Goal: Information Seeking & Learning: Find specific fact

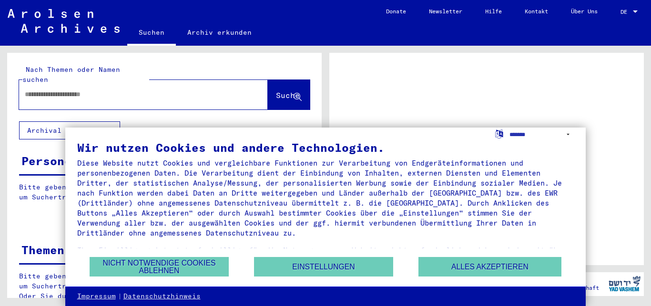
click at [500, 135] on label "Language Selection Icon" at bounding box center [499, 133] width 10 height 9
click at [510, 135] on select "**********" at bounding box center [542, 135] width 65 height 14
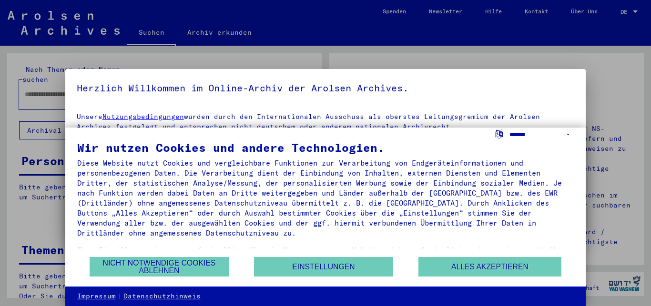
click at [510, 128] on select "**********" at bounding box center [542, 135] width 65 height 14
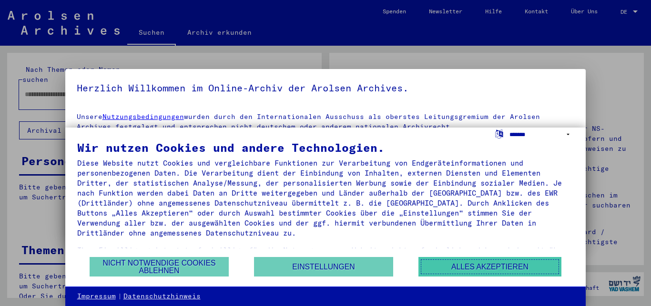
click at [512, 266] on button "Alles akzeptieren" at bounding box center [489, 267] width 143 height 20
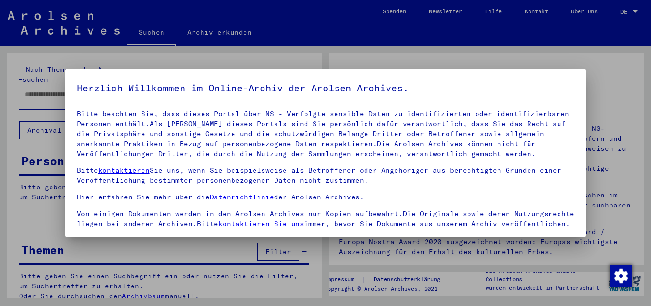
scroll to position [79, 0]
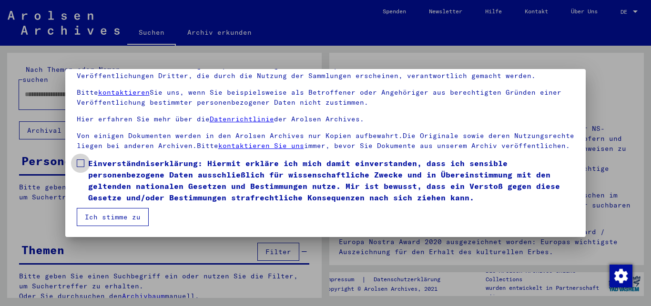
click at [82, 162] on span at bounding box center [81, 164] width 8 height 8
click at [99, 215] on button "Ich stimme zu" at bounding box center [113, 217] width 72 height 18
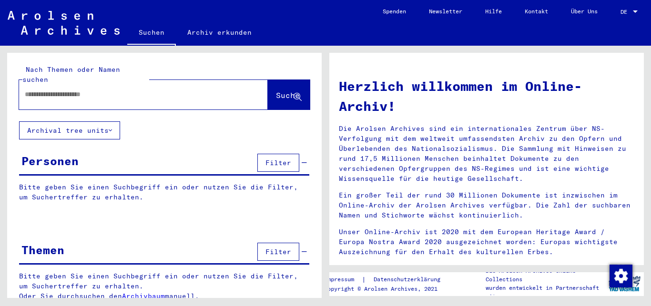
click at [636, 10] on div at bounding box center [635, 12] width 9 height 7
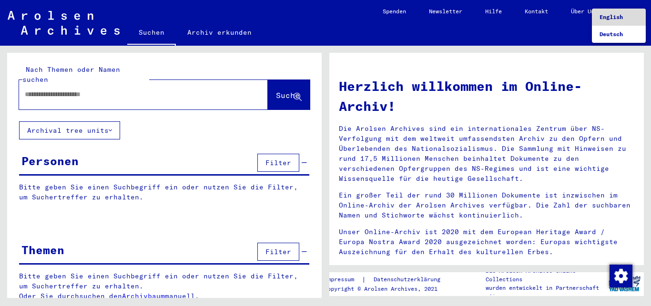
click at [619, 15] on span "English" at bounding box center [611, 16] width 23 height 7
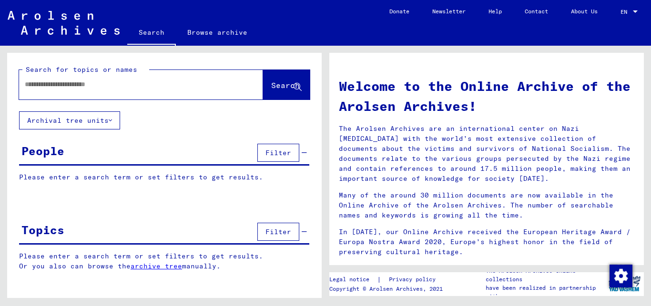
click at [27, 81] on input "text" at bounding box center [130, 85] width 210 height 10
type input "*"
type input "**********"
click at [271, 89] on span "Search" at bounding box center [285, 86] width 29 height 10
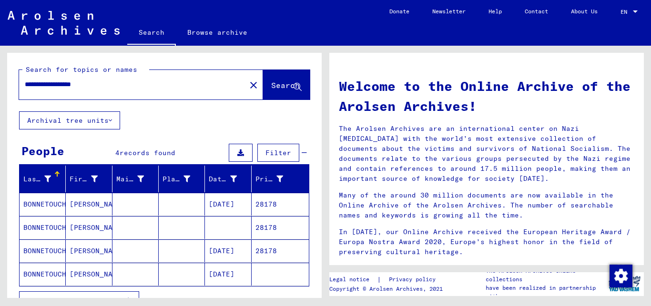
scroll to position [51, 0]
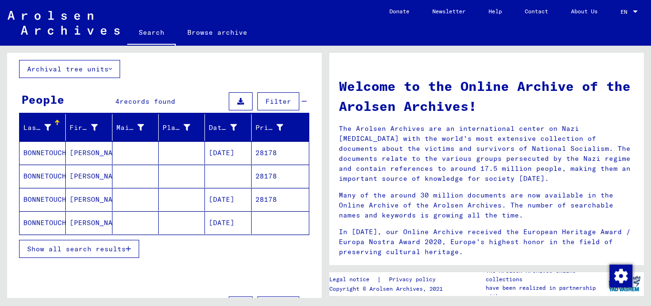
click at [66, 248] on span "Show all search results" at bounding box center [76, 249] width 99 height 9
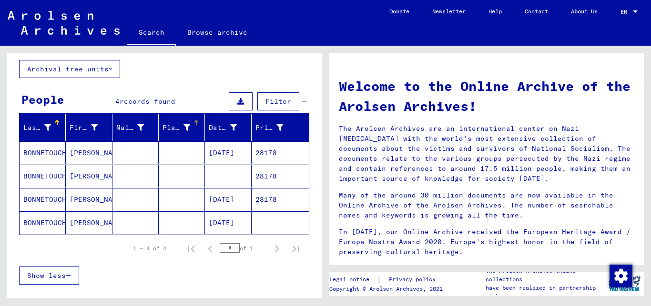
click at [190, 133] on div "Place of Birth" at bounding box center [184, 127] width 42 height 15
click at [264, 151] on mat-cell "28178" at bounding box center [280, 153] width 57 height 23
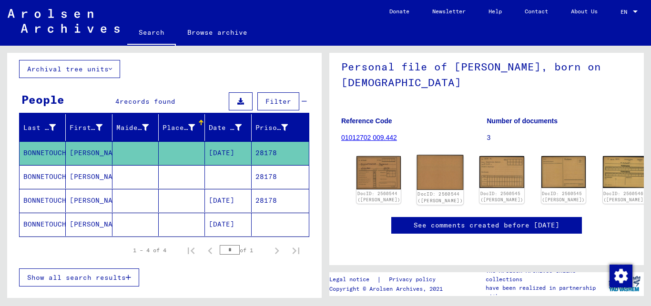
scroll to position [103, 0]
click at [369, 155] on img at bounding box center [379, 172] width 47 height 35
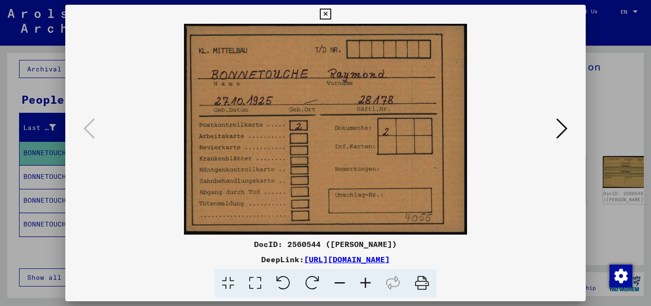
click at [566, 127] on icon at bounding box center [561, 128] width 11 height 23
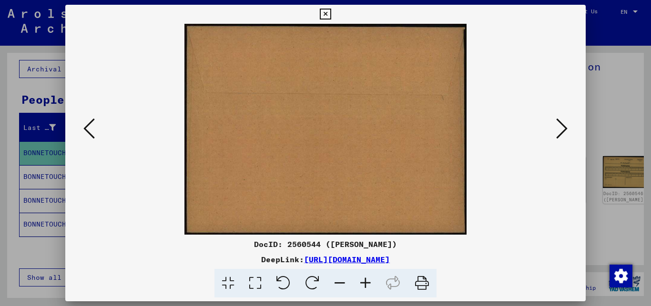
click at [566, 127] on icon at bounding box center [561, 128] width 11 height 23
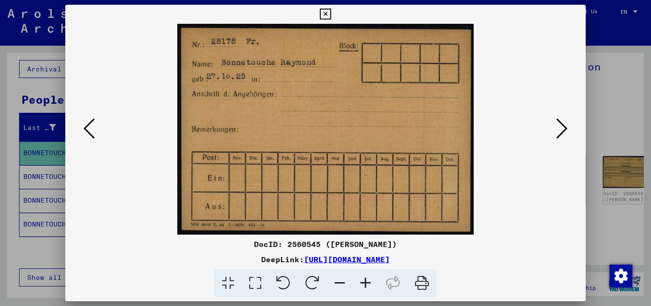
click at [566, 127] on icon at bounding box center [561, 128] width 11 height 23
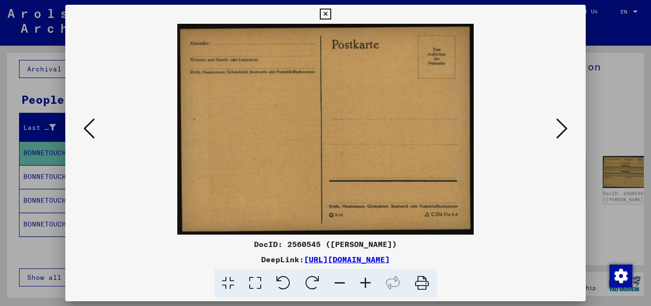
click at [566, 127] on icon at bounding box center [561, 128] width 11 height 23
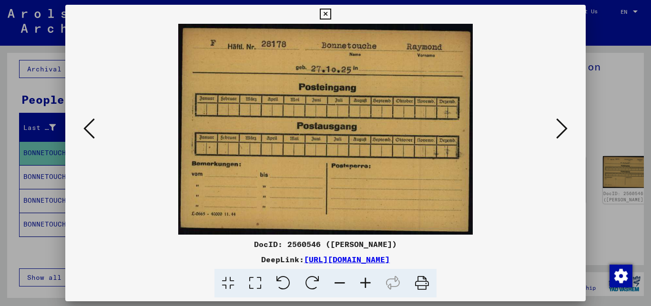
click at [566, 127] on icon at bounding box center [561, 128] width 11 height 23
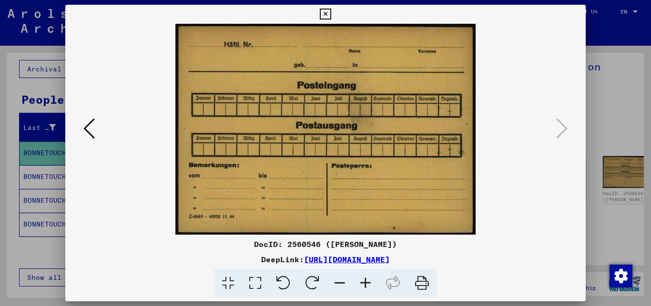
click at [83, 134] on icon at bounding box center [88, 128] width 11 height 23
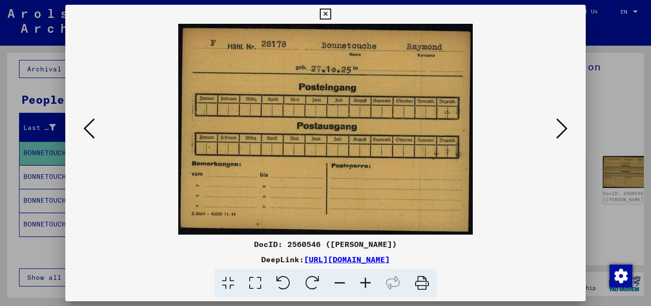
click at [83, 134] on icon at bounding box center [88, 128] width 11 height 23
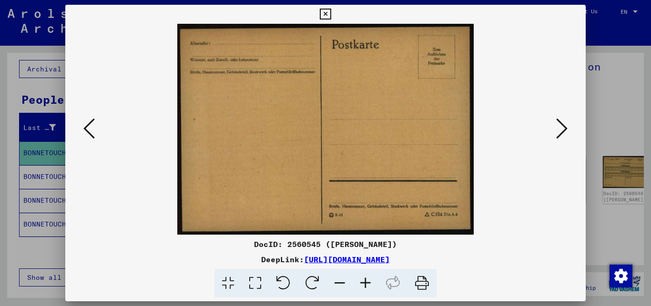
click at [83, 134] on icon at bounding box center [88, 128] width 11 height 23
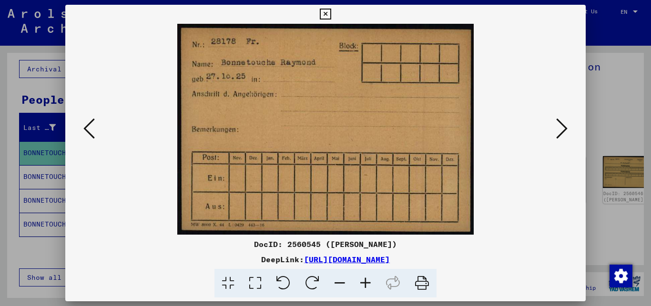
click at [83, 134] on icon at bounding box center [88, 128] width 11 height 23
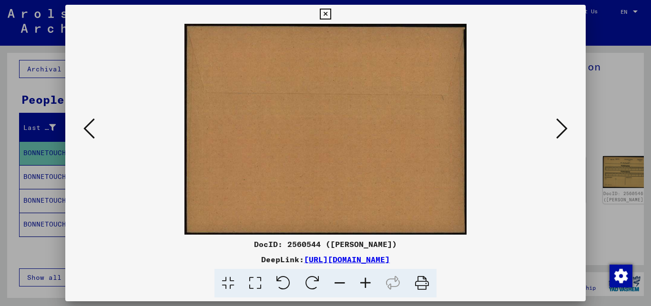
click at [83, 134] on icon at bounding box center [88, 128] width 11 height 23
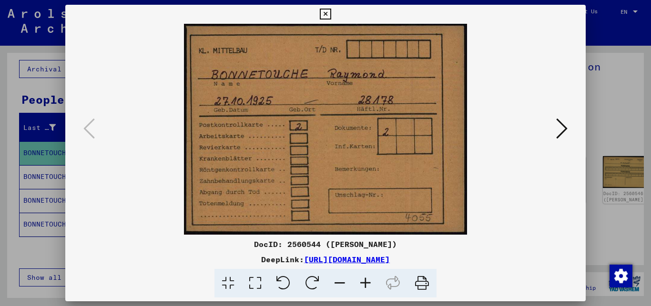
click at [297, 121] on img at bounding box center [326, 129] width 456 height 211
drag, startPoint x: 180, startPoint y: 24, endPoint x: 423, endPoint y: 205, distance: 303.5
click at [353, 201] on img at bounding box center [326, 129] width 456 height 211
drag, startPoint x: 476, startPoint y: 232, endPoint x: 310, endPoint y: 122, distance: 198.8
click at [354, 174] on img at bounding box center [326, 129] width 456 height 211
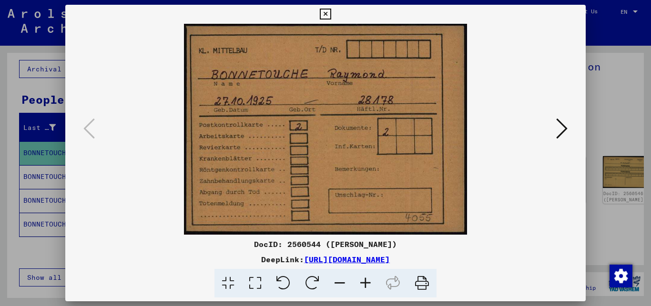
click at [331, 13] on icon at bounding box center [325, 14] width 11 height 11
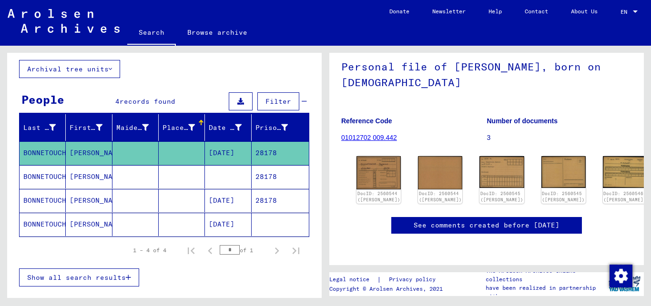
click at [234, 170] on mat-cell at bounding box center [228, 176] width 46 height 23
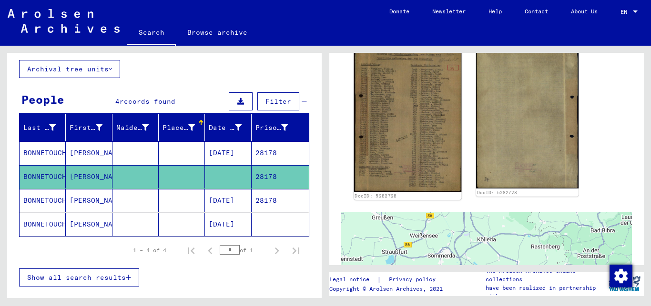
scroll to position [206, 0]
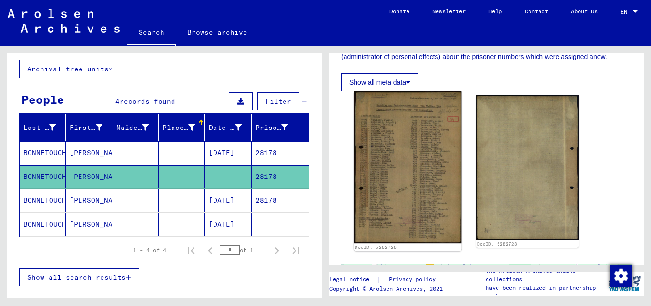
click at [396, 164] on img at bounding box center [408, 168] width 108 height 152
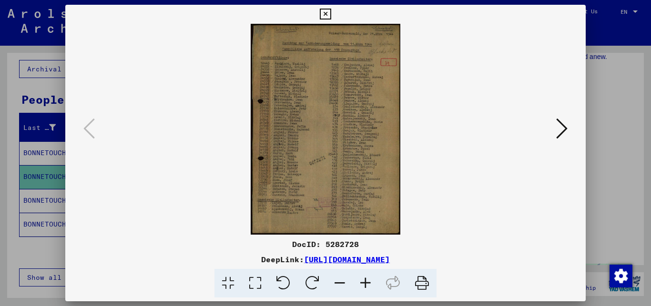
click at [365, 283] on icon at bounding box center [366, 283] width 26 height 29
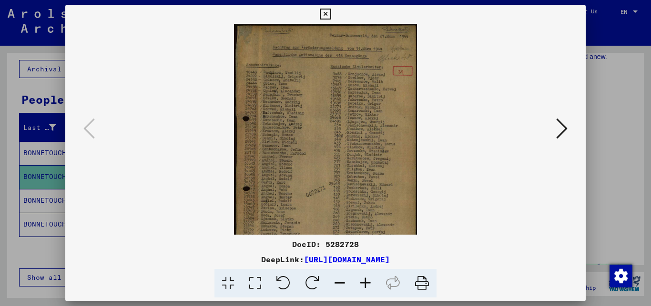
click at [365, 283] on icon at bounding box center [366, 283] width 26 height 29
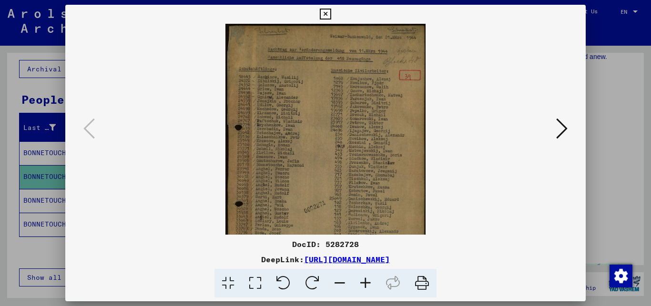
click at [365, 283] on icon at bounding box center [366, 283] width 26 height 29
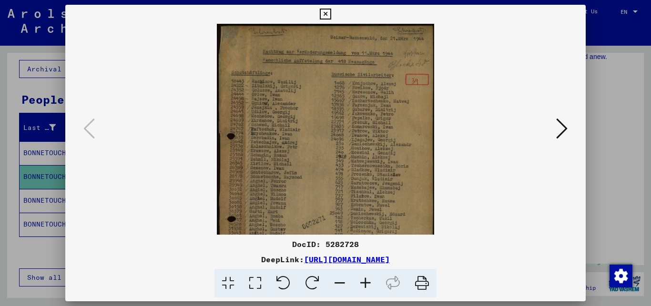
click at [365, 283] on icon at bounding box center [366, 283] width 26 height 29
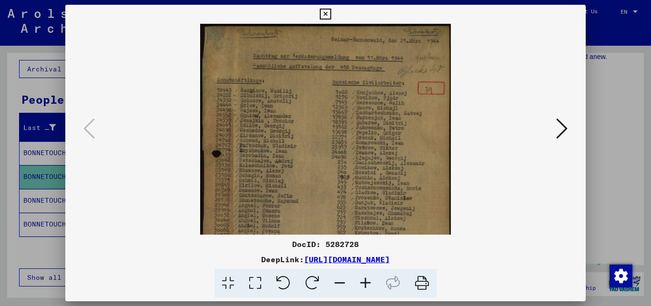
click at [365, 283] on icon at bounding box center [366, 283] width 26 height 29
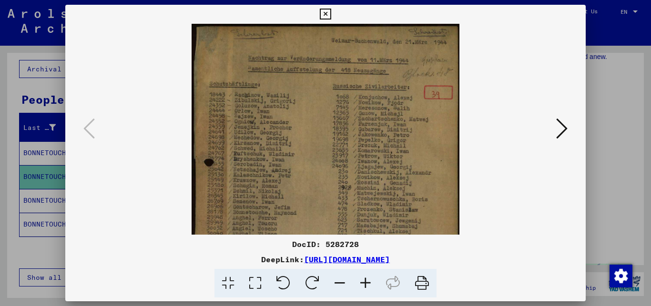
click at [365, 283] on icon at bounding box center [366, 283] width 26 height 29
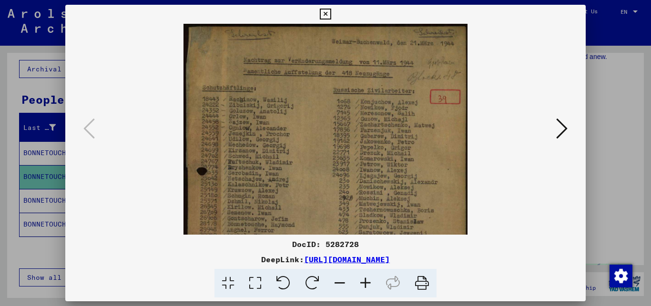
click at [365, 283] on icon at bounding box center [366, 283] width 26 height 29
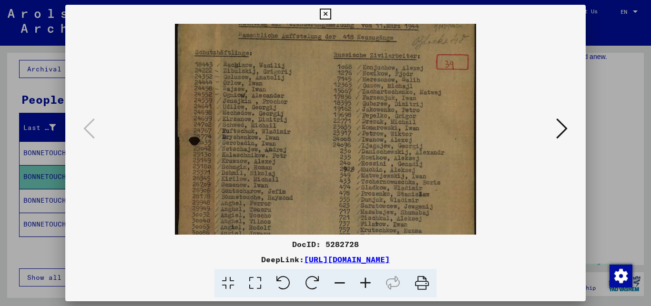
scroll to position [40, 0]
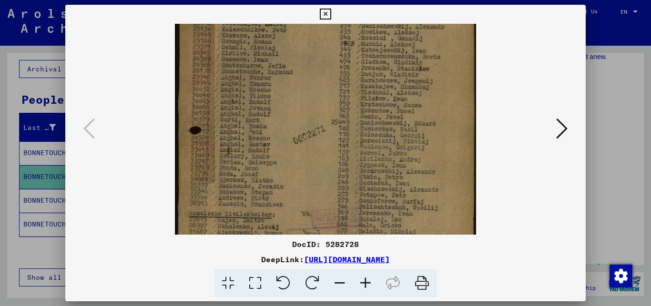
drag, startPoint x: 312, startPoint y: 168, endPoint x: 315, endPoint y: 5, distance: 163.0
click at [315, 5] on div "DocID: 5282728 DeepLink: [URL][DOMAIN_NAME]" at bounding box center [325, 152] width 521 height 294
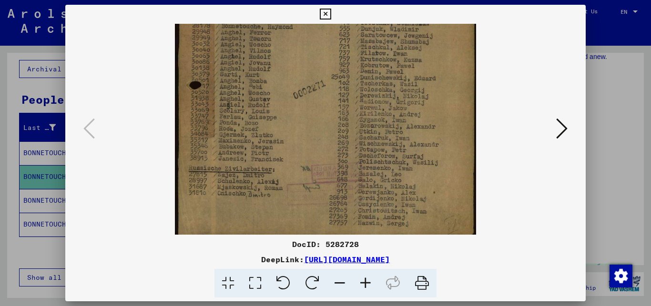
scroll to position [214, 0]
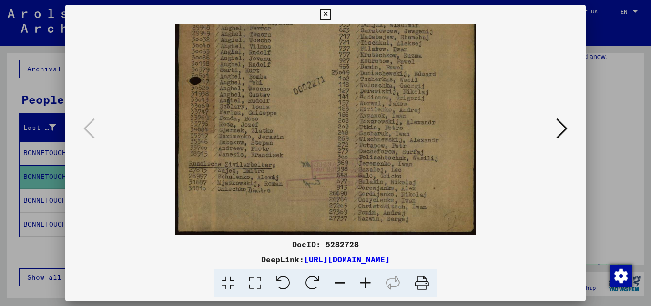
drag, startPoint x: 305, startPoint y: 146, endPoint x: 304, endPoint y: 72, distance: 73.4
click at [304, 72] on img at bounding box center [325, 22] width 301 height 426
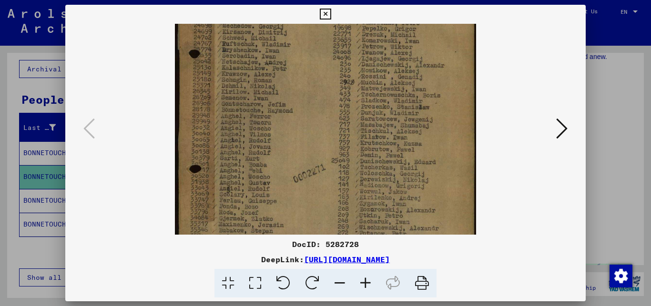
drag, startPoint x: 221, startPoint y: 109, endPoint x: 222, endPoint y: 197, distance: 88.2
click at [222, 197] on img at bounding box center [325, 111] width 301 height 426
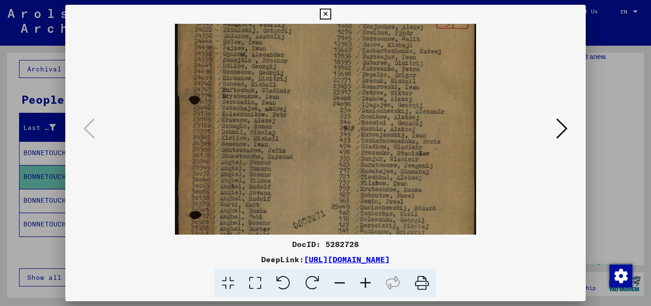
scroll to position [42, 0]
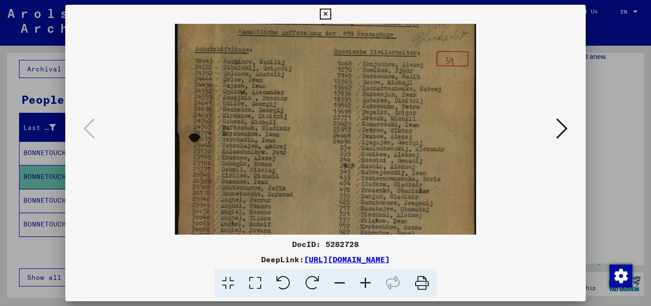
drag, startPoint x: 225, startPoint y: 104, endPoint x: 225, endPoint y: 188, distance: 83.9
click at [225, 188] on img at bounding box center [325, 194] width 301 height 426
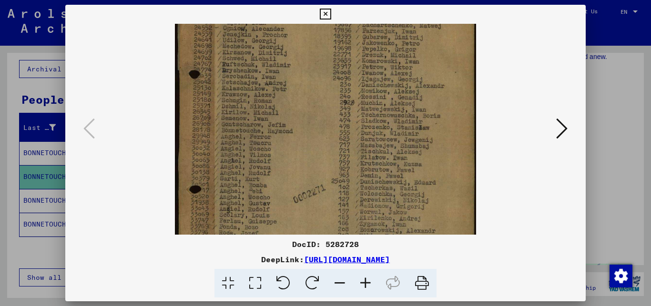
scroll to position [107, 0]
drag, startPoint x: 228, startPoint y: 218, endPoint x: 225, endPoint y: 153, distance: 64.9
click at [225, 153] on img at bounding box center [325, 130] width 301 height 426
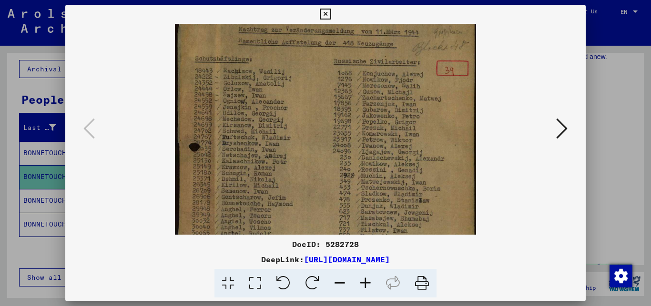
scroll to position [16, 0]
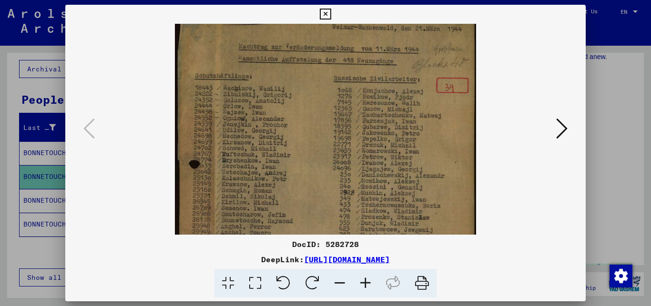
drag, startPoint x: 261, startPoint y: 133, endPoint x: 275, endPoint y: 225, distance: 94.0
click at [275, 225] on img at bounding box center [325, 221] width 301 height 426
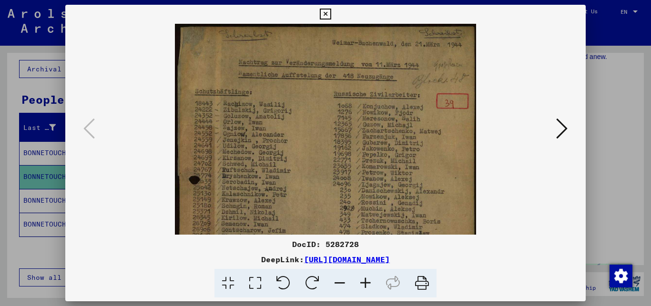
drag, startPoint x: 299, startPoint y: 87, endPoint x: 297, endPoint y: 170, distance: 82.5
click at [297, 170] on img at bounding box center [325, 237] width 301 height 426
click at [567, 130] on icon at bounding box center [561, 128] width 11 height 23
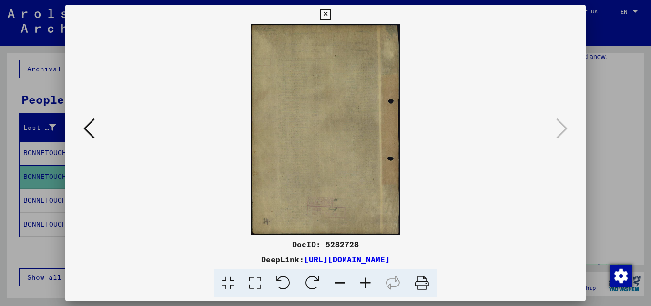
click at [331, 13] on icon at bounding box center [325, 14] width 11 height 11
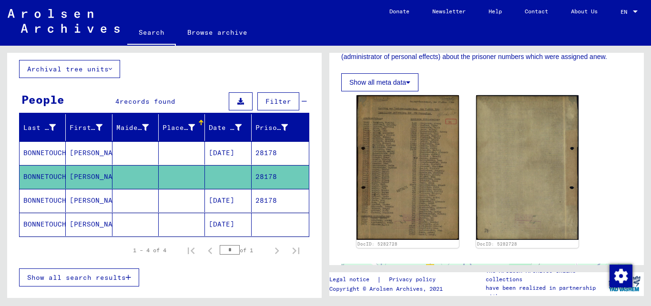
click at [224, 199] on mat-cell "[DATE]" at bounding box center [228, 200] width 46 height 23
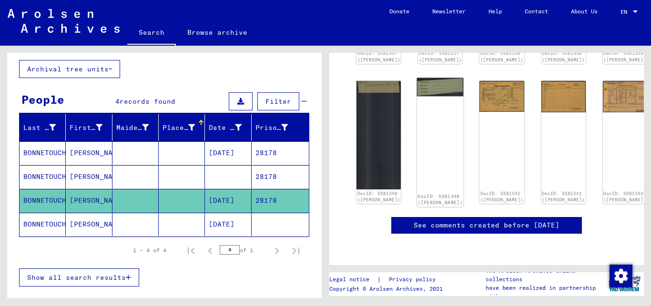
scroll to position [103, 0]
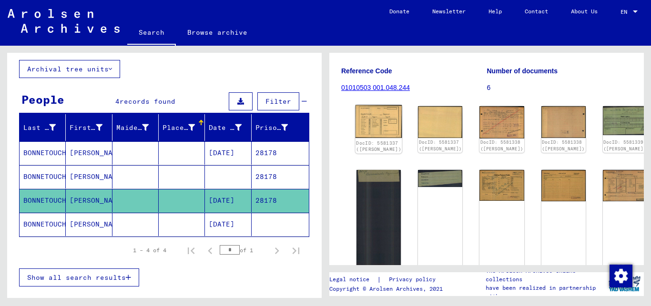
click at [378, 133] on img at bounding box center [379, 121] width 47 height 33
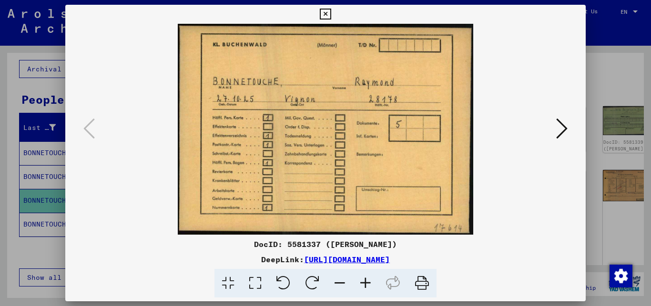
click at [564, 128] on icon at bounding box center [561, 128] width 11 height 23
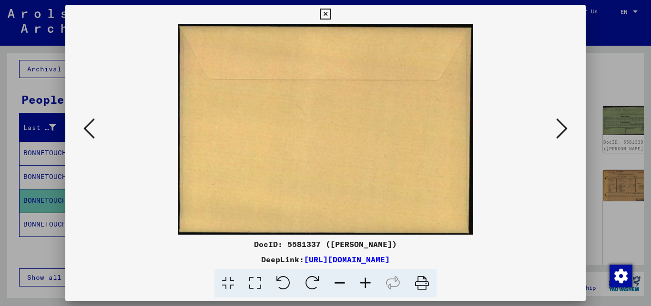
click at [564, 128] on icon at bounding box center [561, 128] width 11 height 23
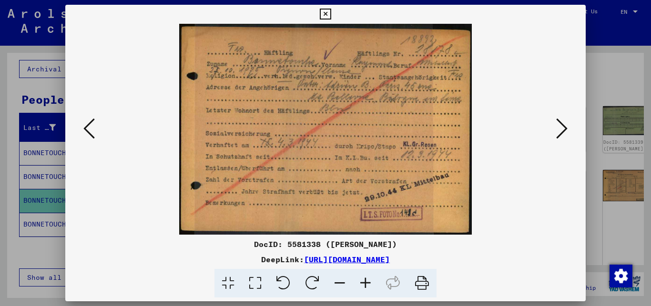
click at [564, 128] on icon at bounding box center [561, 128] width 11 height 23
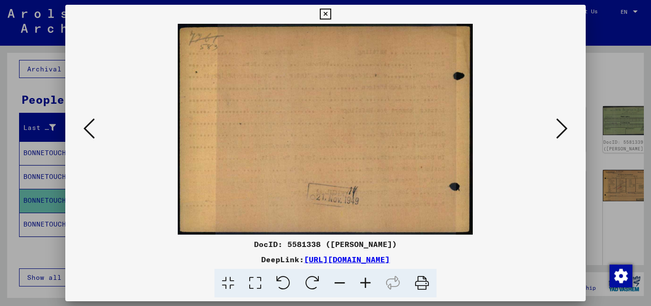
click at [81, 133] on div at bounding box center [325, 129] width 521 height 211
click at [84, 133] on icon at bounding box center [88, 128] width 11 height 23
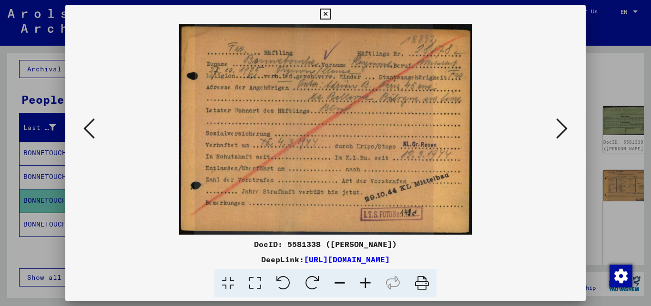
click at [567, 129] on icon at bounding box center [561, 128] width 11 height 23
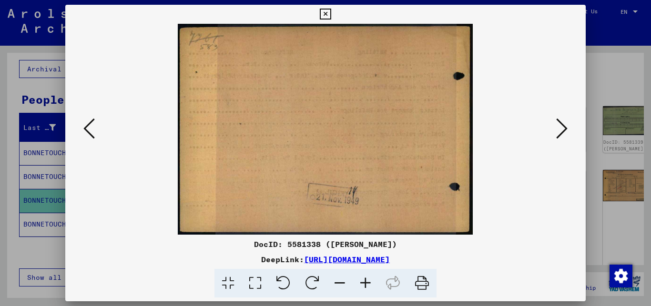
click at [567, 129] on icon at bounding box center [561, 128] width 11 height 23
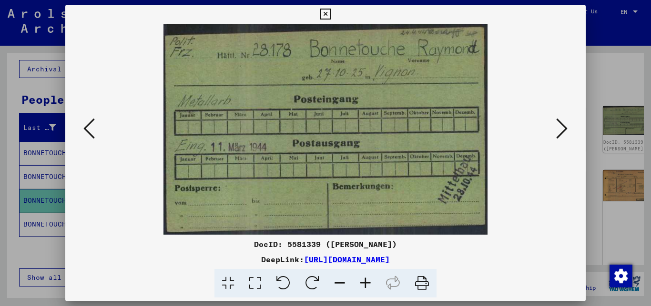
click at [285, 122] on img at bounding box center [326, 129] width 456 height 211
click at [564, 130] on icon at bounding box center [561, 128] width 11 height 23
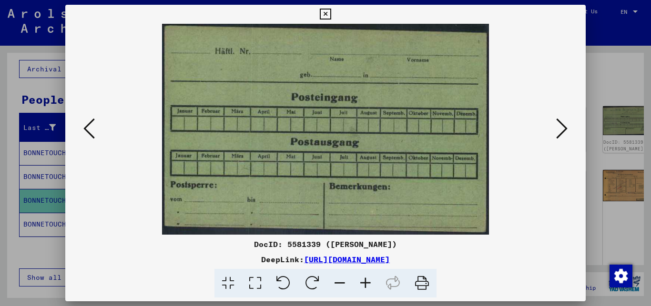
click at [564, 130] on icon at bounding box center [561, 128] width 11 height 23
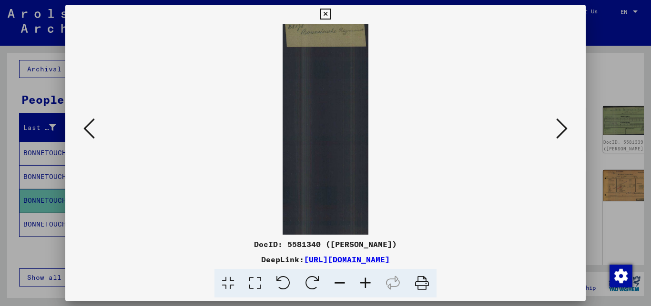
click at [564, 130] on icon at bounding box center [561, 128] width 11 height 23
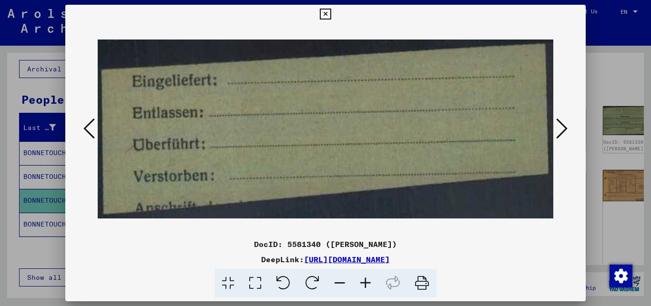
click at [567, 132] on icon at bounding box center [561, 128] width 11 height 23
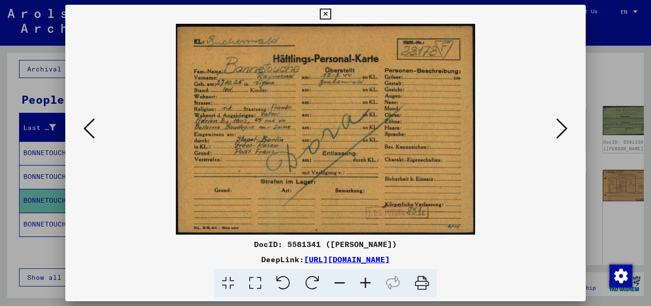
click at [566, 131] on icon at bounding box center [561, 128] width 11 height 23
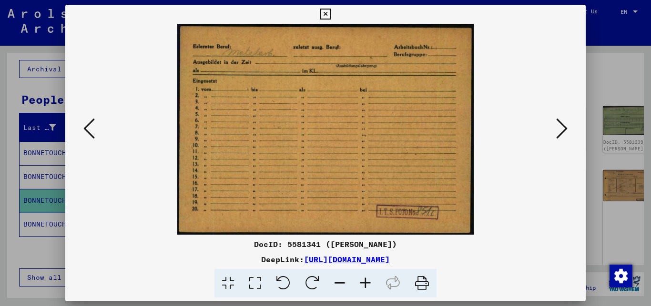
click at [566, 131] on icon at bounding box center [561, 128] width 11 height 23
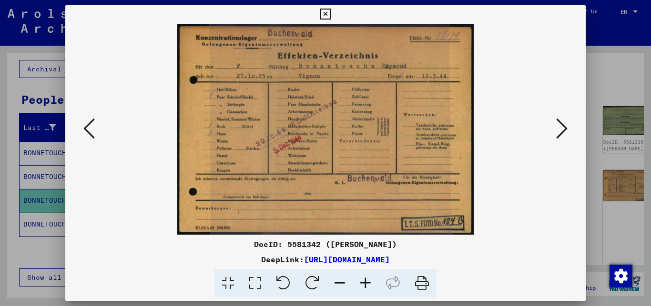
click at [566, 131] on icon at bounding box center [561, 128] width 11 height 23
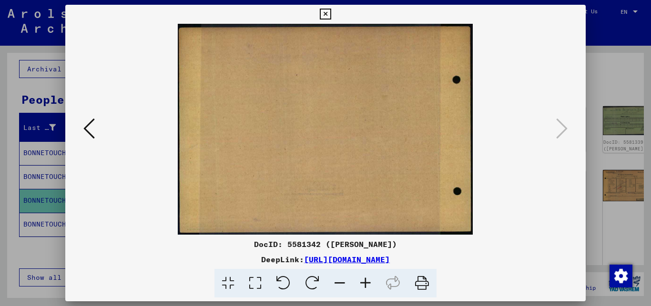
click at [84, 129] on icon at bounding box center [88, 128] width 11 height 23
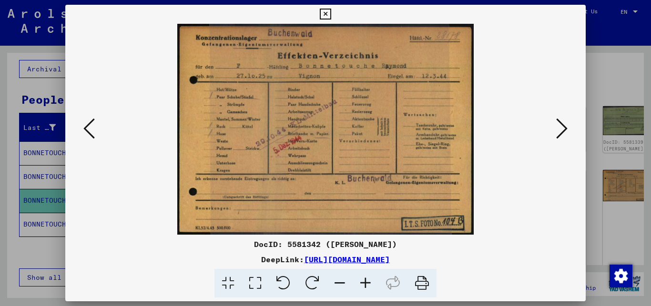
click at [84, 129] on icon at bounding box center [88, 128] width 11 height 23
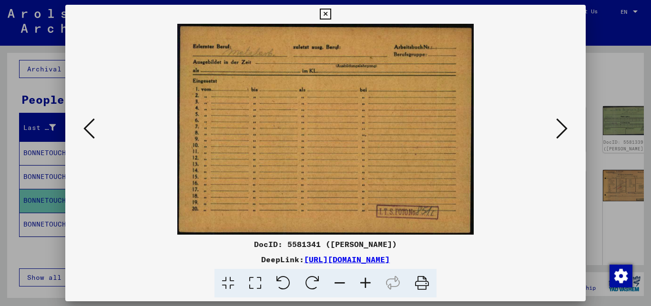
click at [84, 129] on icon at bounding box center [88, 128] width 11 height 23
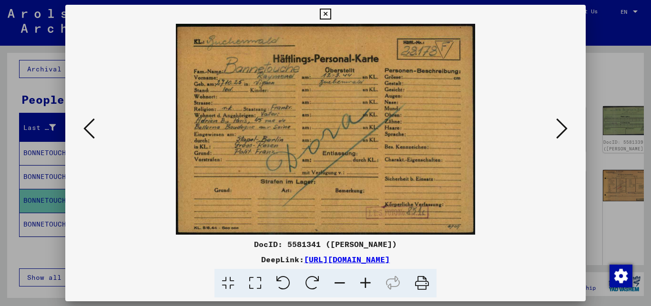
click at [84, 127] on icon at bounding box center [88, 128] width 11 height 23
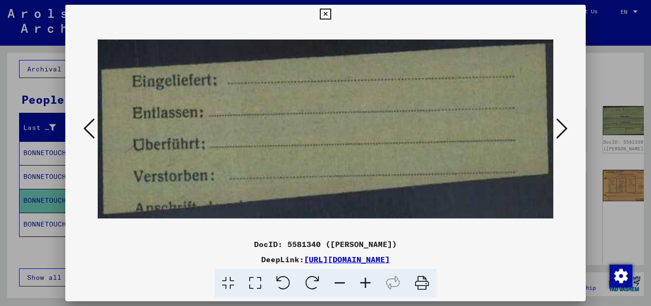
click at [84, 127] on icon at bounding box center [88, 128] width 11 height 23
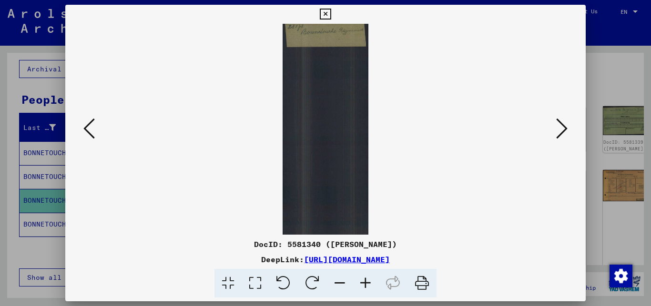
click at [84, 127] on icon at bounding box center [88, 128] width 11 height 23
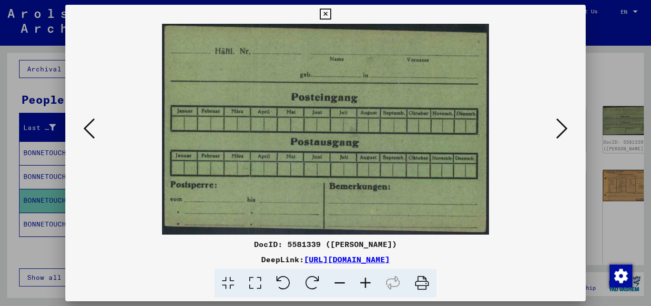
click at [84, 127] on icon at bounding box center [88, 128] width 11 height 23
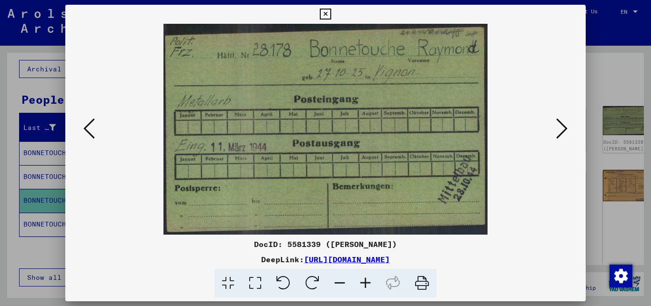
click at [84, 127] on icon at bounding box center [88, 128] width 11 height 23
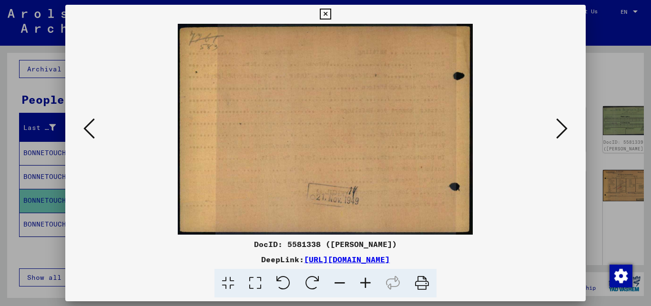
click at [84, 127] on icon at bounding box center [88, 128] width 11 height 23
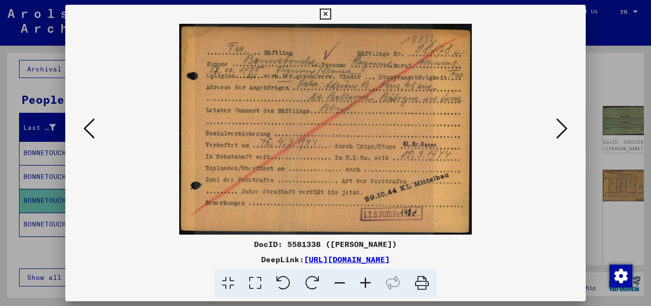
click at [83, 127] on icon at bounding box center [88, 128] width 11 height 23
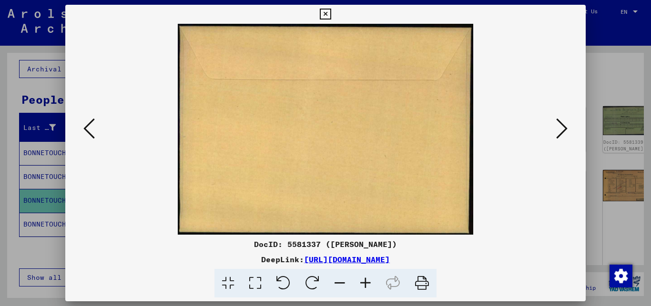
click at [331, 12] on icon at bounding box center [325, 14] width 11 height 11
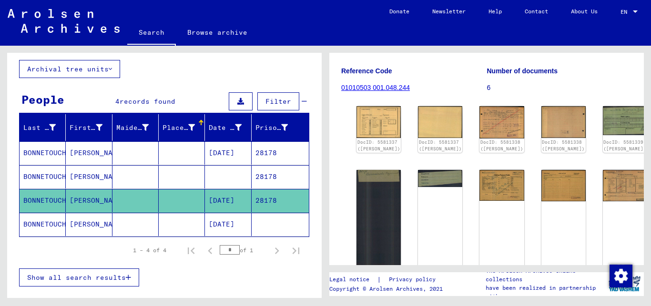
click at [175, 221] on mat-cell at bounding box center [182, 224] width 46 height 23
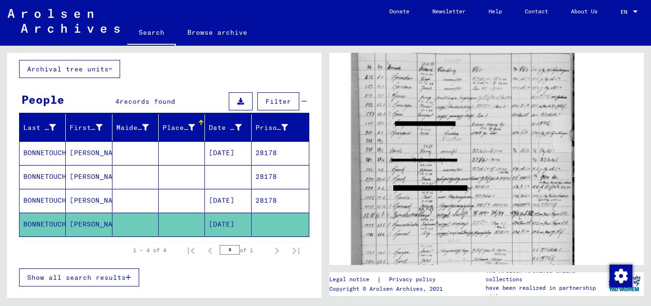
scroll to position [51, 0]
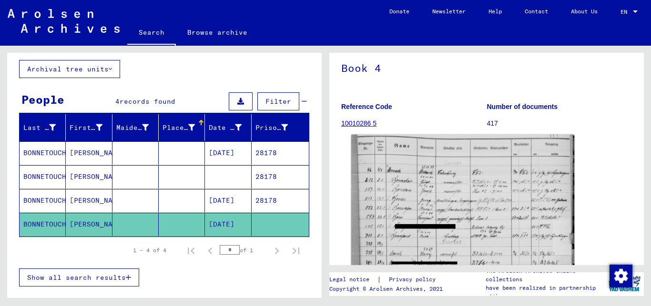
click at [433, 166] on img at bounding box center [462, 284] width 223 height 299
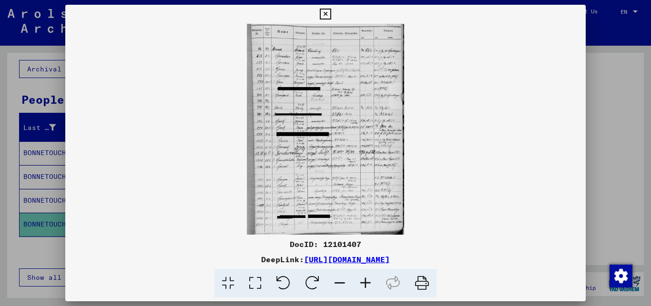
click at [365, 283] on icon at bounding box center [366, 283] width 26 height 29
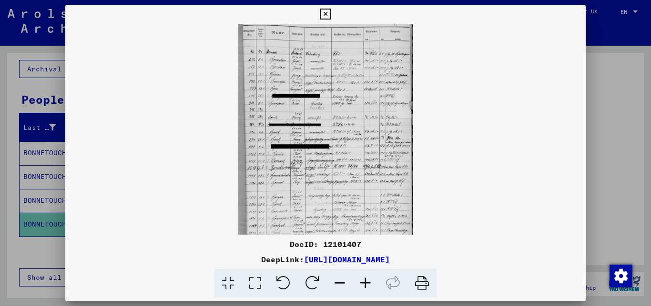
click at [365, 283] on icon at bounding box center [366, 283] width 26 height 29
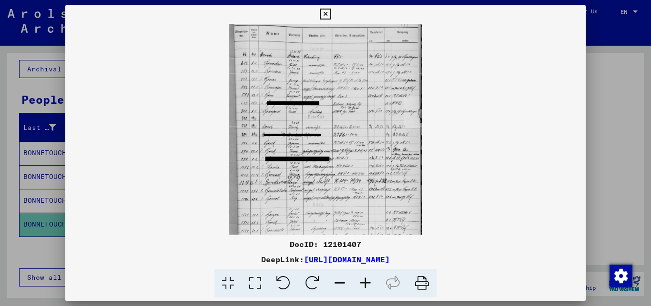
click at [365, 283] on icon at bounding box center [366, 283] width 26 height 29
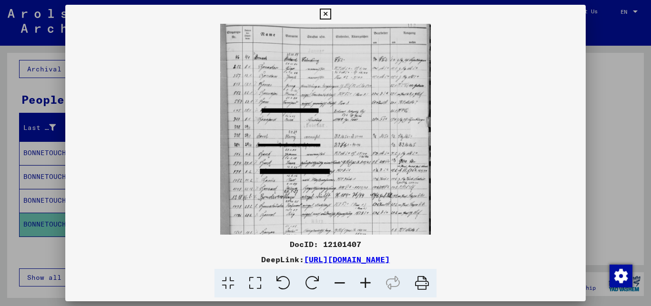
click at [365, 283] on icon at bounding box center [366, 283] width 26 height 29
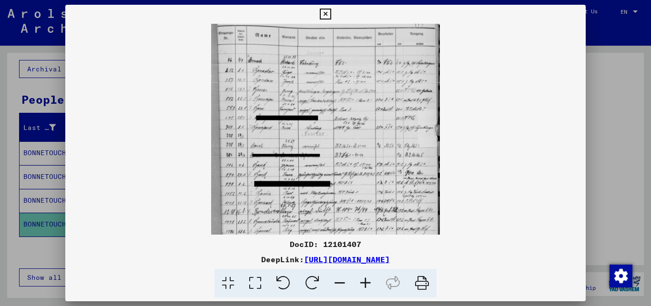
click at [365, 283] on icon at bounding box center [366, 283] width 26 height 29
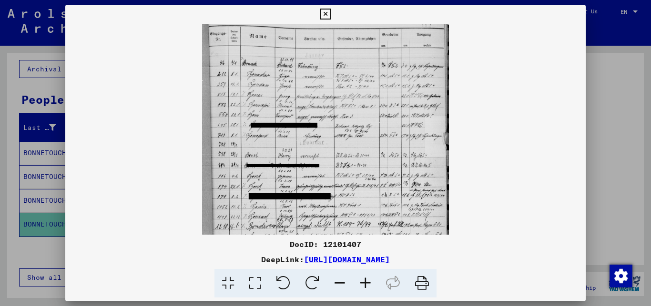
click at [366, 283] on icon at bounding box center [366, 283] width 26 height 29
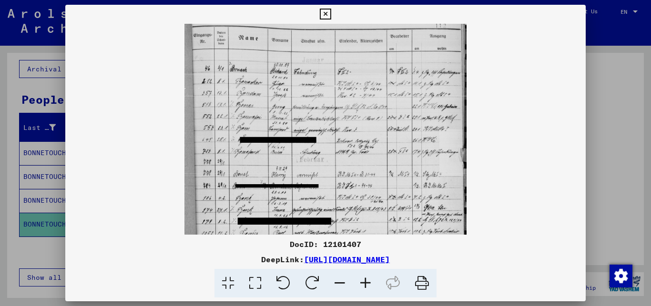
click at [366, 283] on icon at bounding box center [366, 283] width 26 height 29
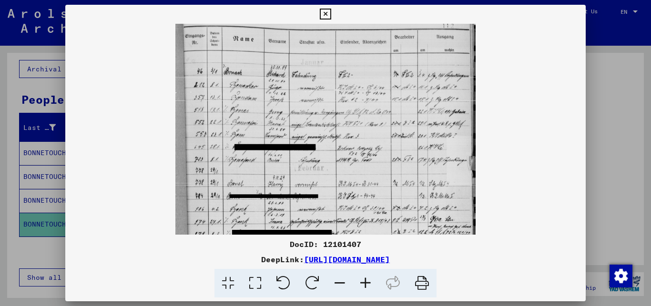
click at [366, 283] on icon at bounding box center [366, 283] width 26 height 29
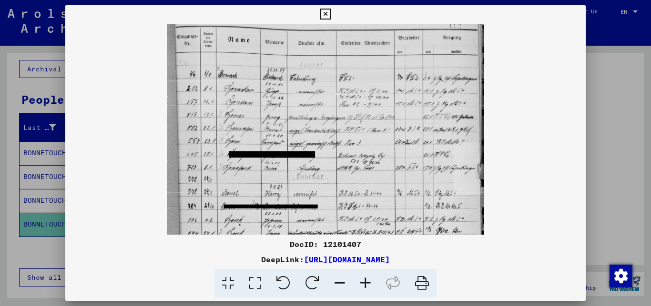
click at [367, 283] on icon at bounding box center [366, 283] width 26 height 29
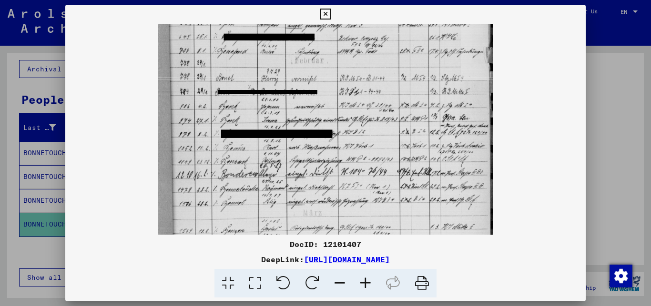
scroll to position [125, 0]
drag, startPoint x: 242, startPoint y: 189, endPoint x: 248, endPoint y: 63, distance: 125.5
click at [248, 63] on img at bounding box center [326, 122] width 336 height 449
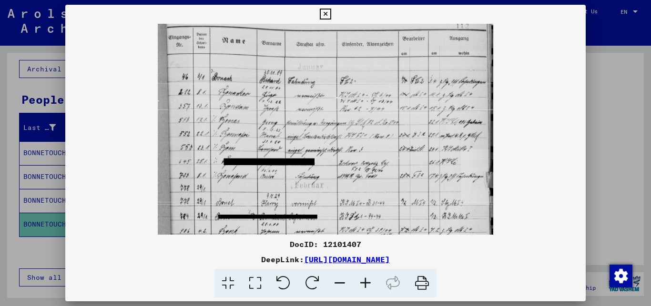
drag, startPoint x: 219, startPoint y: 64, endPoint x: 227, endPoint y: 245, distance: 180.9
click at [227, 245] on div "DocID: 12101407 DeepLink: [URL][DOMAIN_NAME]" at bounding box center [325, 152] width 521 height 294
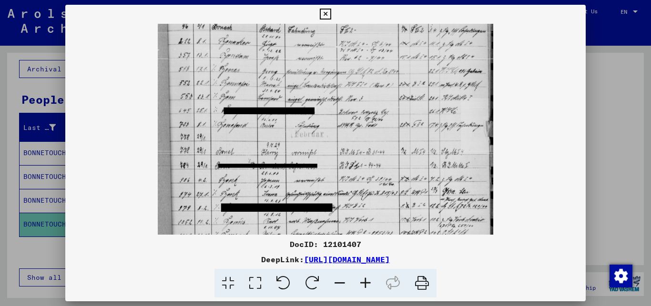
scroll to position [44, 0]
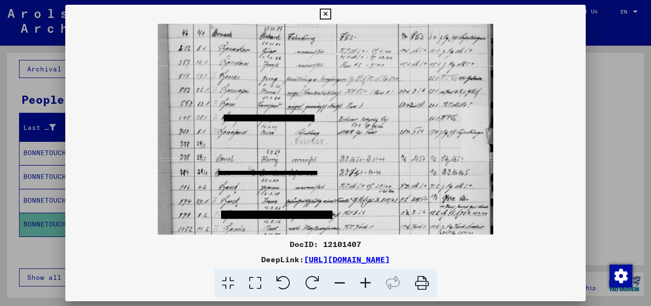
drag, startPoint x: 213, startPoint y: 205, endPoint x: 235, endPoint y: 161, distance: 49.5
click at [235, 161] on img at bounding box center [326, 204] width 336 height 449
click at [331, 14] on icon at bounding box center [325, 14] width 11 height 11
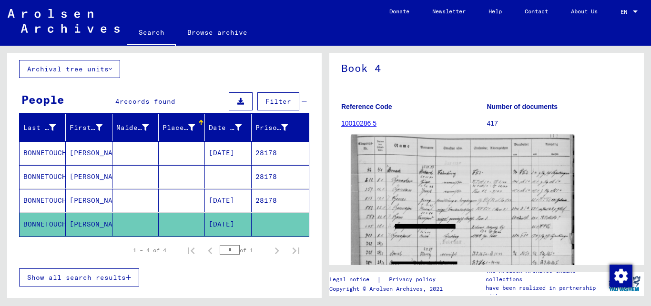
scroll to position [257, 0]
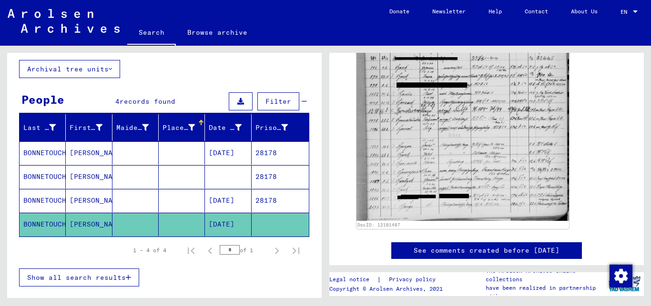
click at [180, 177] on mat-cell at bounding box center [182, 176] width 46 height 23
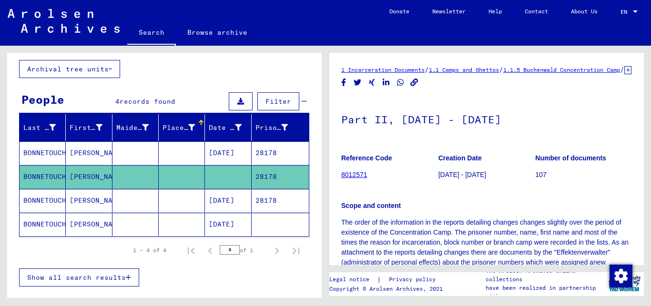
scroll to position [206, 0]
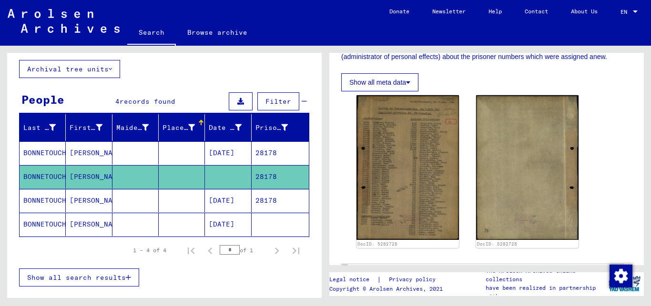
click at [162, 206] on mat-cell at bounding box center [182, 200] width 46 height 23
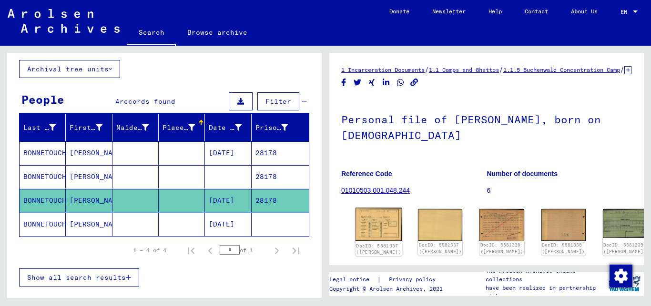
click at [370, 231] on img at bounding box center [379, 224] width 47 height 33
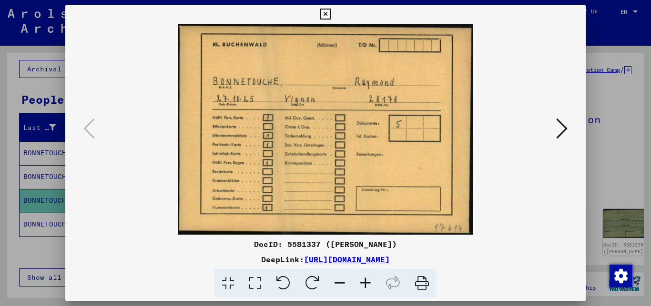
click at [567, 131] on icon at bounding box center [561, 128] width 11 height 23
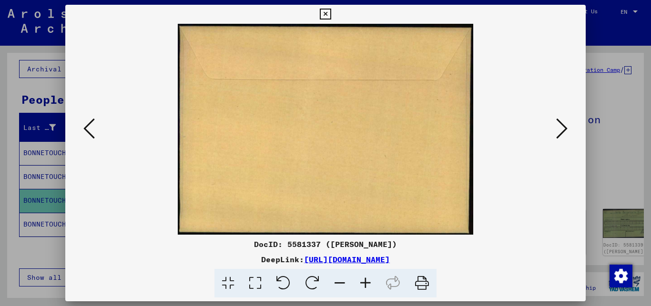
click at [567, 131] on icon at bounding box center [561, 128] width 11 height 23
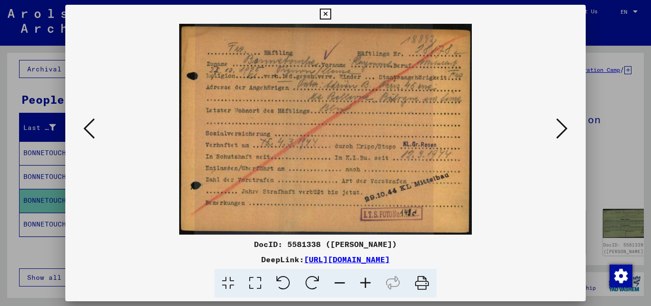
click at [331, 12] on icon at bounding box center [325, 14] width 11 height 11
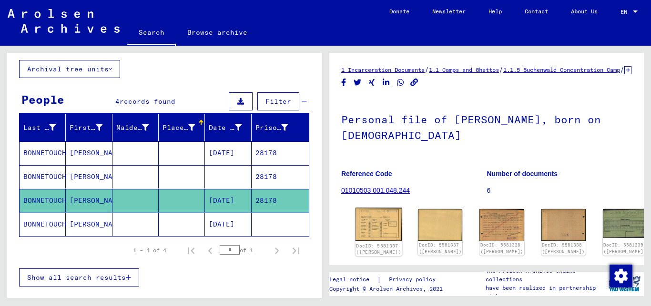
click at [365, 236] on img at bounding box center [379, 224] width 47 height 33
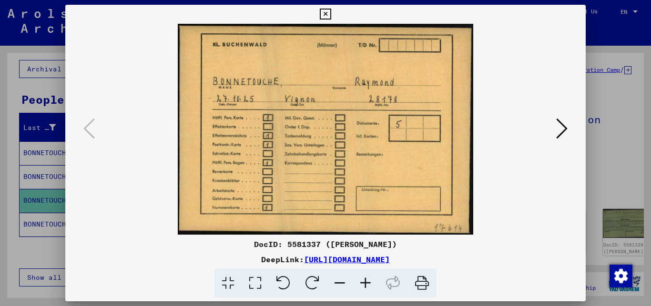
click at [568, 125] on icon at bounding box center [561, 128] width 11 height 23
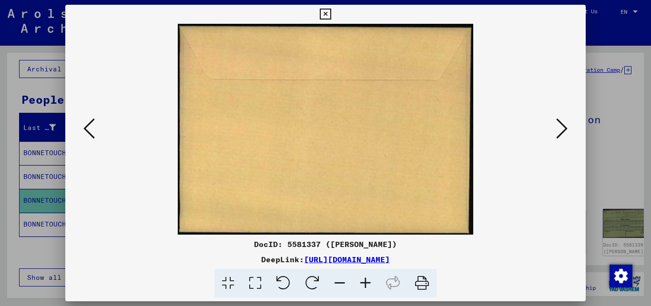
click at [568, 126] on icon at bounding box center [561, 128] width 11 height 23
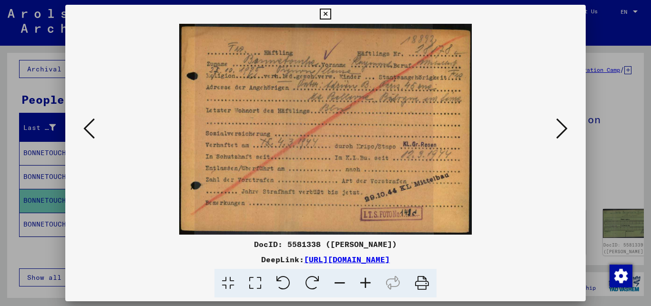
drag, startPoint x: 569, startPoint y: 126, endPoint x: 535, endPoint y: 124, distance: 33.9
click at [535, 124] on div at bounding box center [325, 129] width 521 height 211
click at [566, 123] on icon at bounding box center [561, 128] width 11 height 23
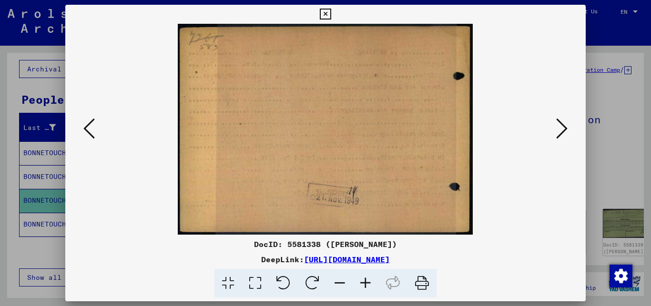
click at [566, 123] on icon at bounding box center [561, 128] width 11 height 23
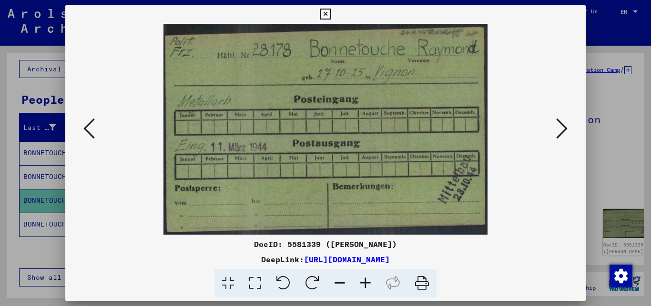
click at [566, 123] on icon at bounding box center [561, 128] width 11 height 23
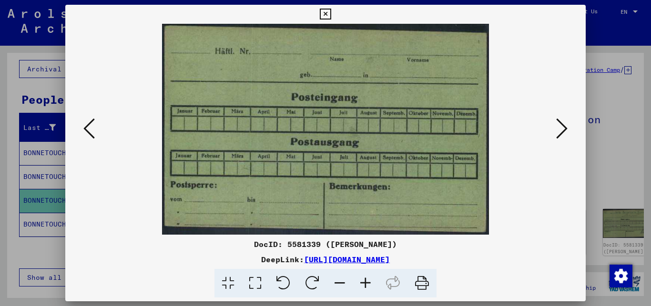
click at [566, 123] on icon at bounding box center [561, 128] width 11 height 23
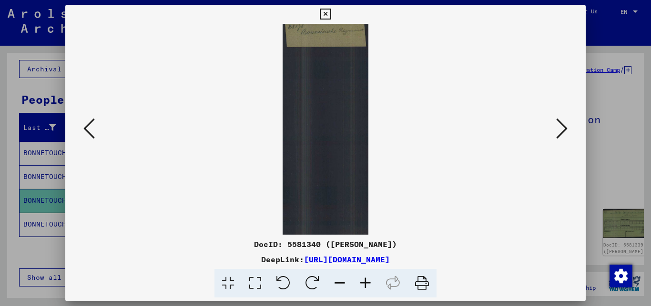
click at [566, 123] on icon at bounding box center [561, 128] width 11 height 23
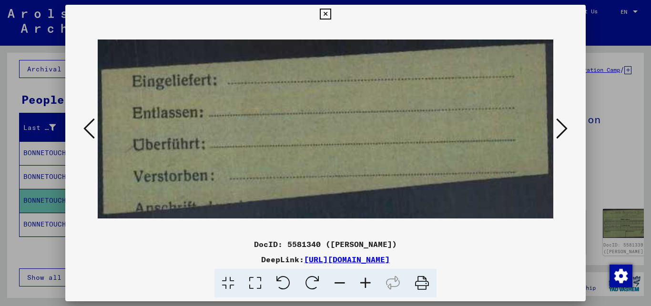
click at [331, 11] on icon at bounding box center [325, 14] width 11 height 11
